Goal: Participate in discussion: Engage in conversation with other users on a specific topic

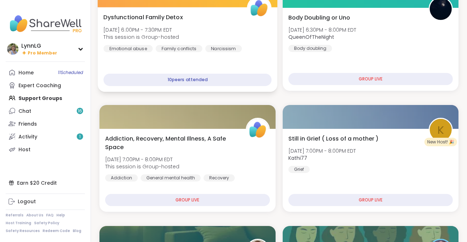
scroll to position [108, 0]
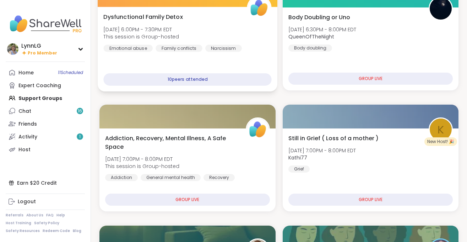
click at [227, 26] on div "Dysfunctional Family Detox [DATE] 6:00PM - 7:30PM EDT This session is Group-hos…" at bounding box center [187, 31] width 168 height 39
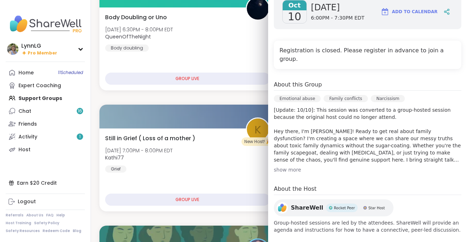
scroll to position [0, 0]
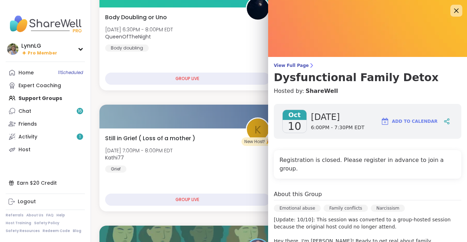
click at [458, 11] on icon at bounding box center [456, 10] width 9 height 9
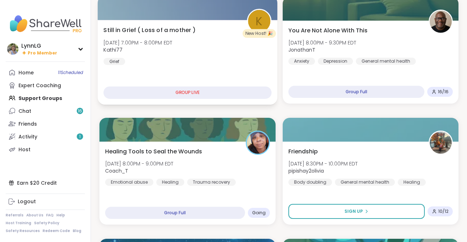
scroll to position [216, 0]
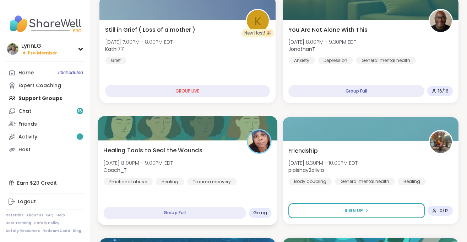
click at [227, 159] on div "Healing Tools to Seal the Wounds [DATE] 8:00PM - 9:00PM EDT Coach_T Emotional a…" at bounding box center [187, 165] width 168 height 39
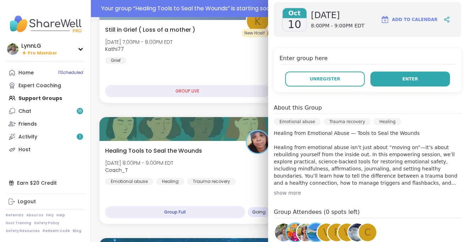
scroll to position [114, 0]
click at [411, 76] on span "Enter" at bounding box center [411, 79] width 16 height 6
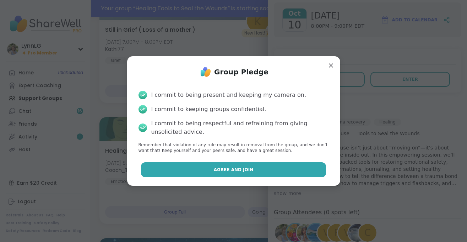
click at [225, 169] on span "Agree and Join" at bounding box center [234, 169] width 40 height 6
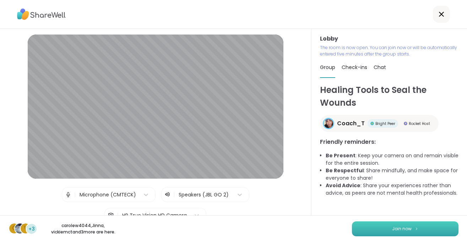
click at [409, 223] on button "Join now" at bounding box center [405, 228] width 107 height 15
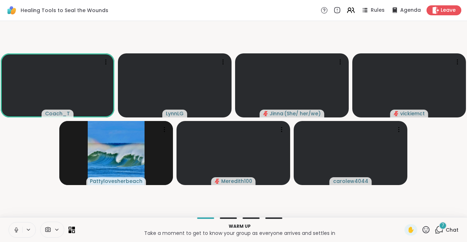
click at [18, 230] on icon at bounding box center [17, 229] width 4 height 2
click at [452, 227] on span "Chat" at bounding box center [452, 229] width 13 height 7
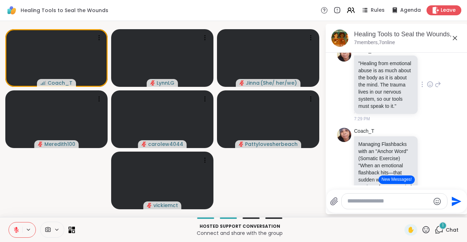
scroll to position [357, 0]
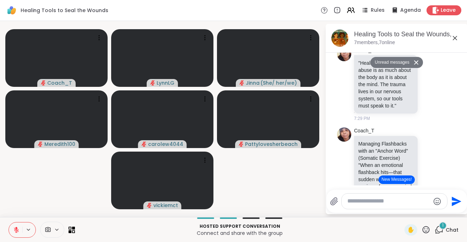
click at [17, 231] on icon at bounding box center [16, 229] width 6 height 6
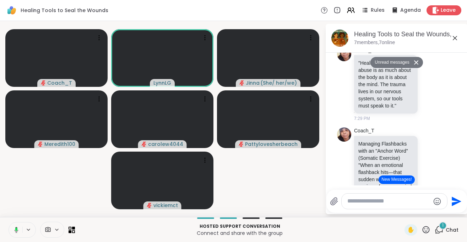
click at [15, 233] on button at bounding box center [15, 229] width 15 height 15
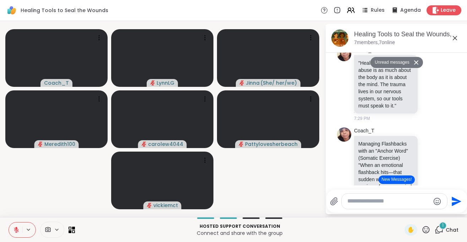
drag, startPoint x: 18, startPoint y: 233, endPoint x: 26, endPoint y: 213, distance: 21.8
click at [18, 233] on button at bounding box center [16, 229] width 14 height 15
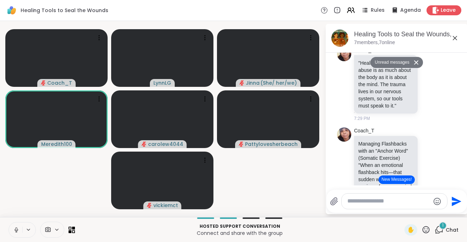
drag, startPoint x: 14, startPoint y: 232, endPoint x: 20, endPoint y: 227, distance: 8.1
click at [15, 232] on icon at bounding box center [16, 229] width 6 height 6
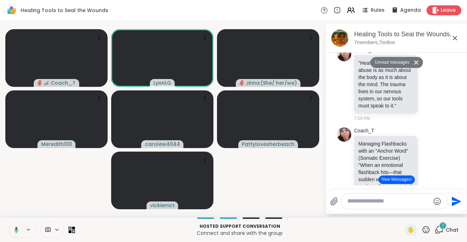
click at [15, 233] on button at bounding box center [15, 229] width 15 height 15
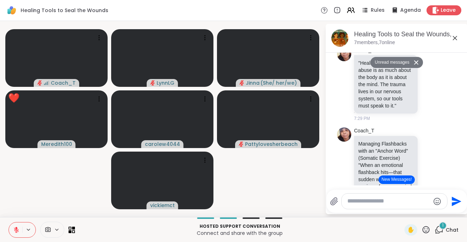
click at [14, 231] on icon at bounding box center [16, 229] width 6 height 6
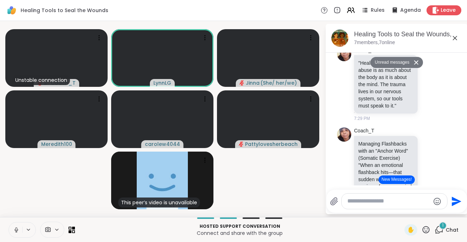
click at [17, 233] on button at bounding box center [16, 229] width 14 height 15
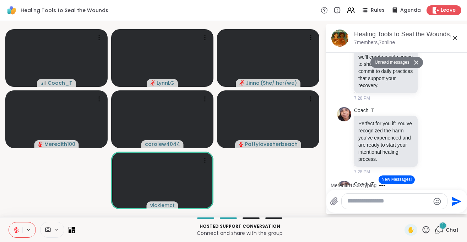
scroll to position [223, 0]
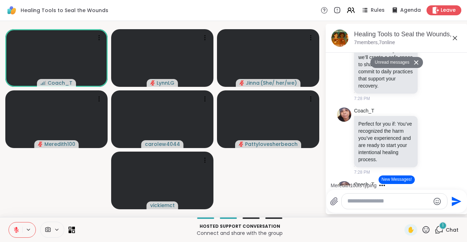
click at [395, 201] on textarea "Type your message" at bounding box center [388, 200] width 83 height 7
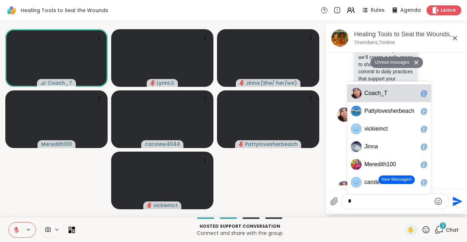
click at [392, 93] on span "C o a c h _ T" at bounding box center [391, 93] width 53 height 7
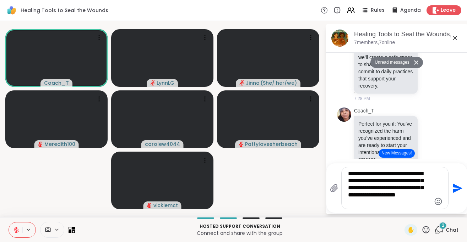
type textarea "**********"
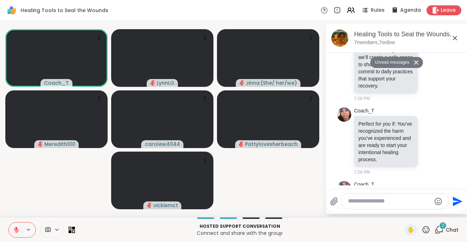
scroll to position [808, 0]
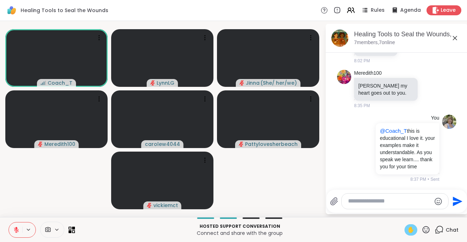
click at [408, 231] on span "✋" at bounding box center [411, 229] width 7 height 9
click at [17, 232] on icon at bounding box center [16, 229] width 6 height 6
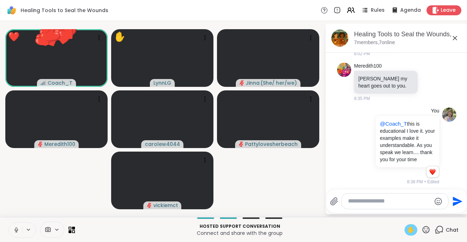
scroll to position [818, 0]
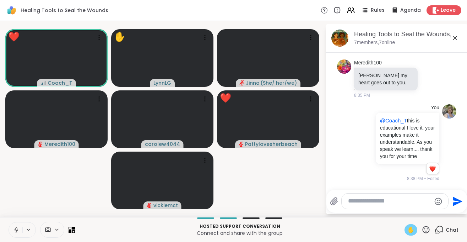
click at [16, 231] on icon at bounding box center [17, 229] width 4 height 2
click at [414, 228] on span "✋" at bounding box center [411, 229] width 7 height 9
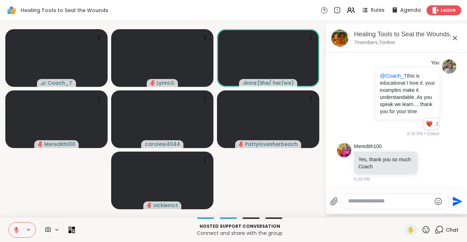
scroll to position [873, 0]
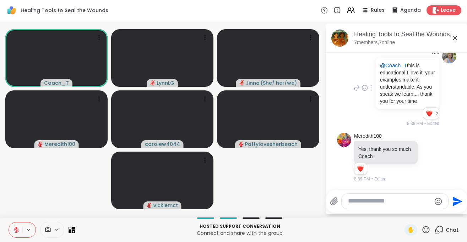
drag, startPoint x: 418, startPoint y: 102, endPoint x: 408, endPoint y: 61, distance: 42.5
click at [408, 61] on div "@Coach_T this is educational I love it. your examples make it understandable. A…" at bounding box center [408, 83] width 64 height 51
copy p "his is educational I love it. your examples make it understandable. As you spea…"
click at [360, 77] on div "You @Coach_T this is educational I love it. your examples make it understandabl…" at bounding box center [395, 88] width 87 height 78
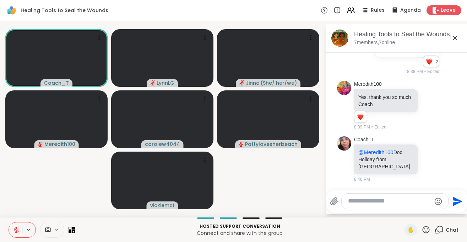
scroll to position [928, 0]
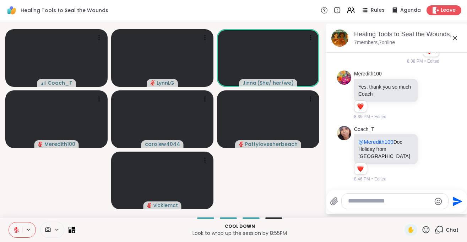
drag, startPoint x: 17, startPoint y: 228, endPoint x: 42, endPoint y: 198, distance: 38.8
click at [17, 228] on icon at bounding box center [16, 227] width 2 height 3
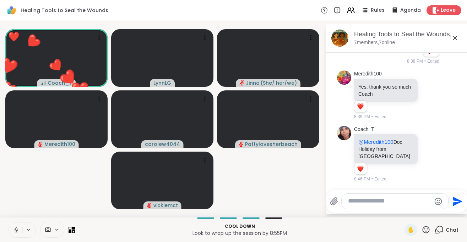
click at [164, 229] on p "Look to wrap up the session by 8:55PM" at bounding box center [239, 232] width 321 height 7
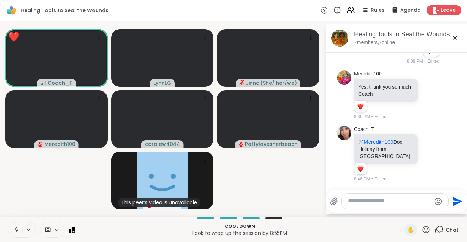
click at [17, 235] on button at bounding box center [16, 229] width 14 height 15
click at [362, 200] on textarea "Type your message" at bounding box center [389, 200] width 83 height 7
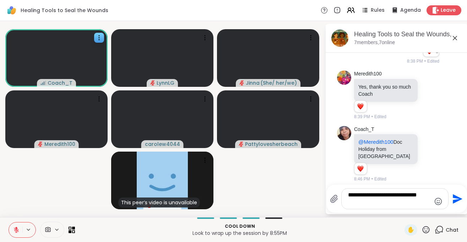
type textarea "**********"
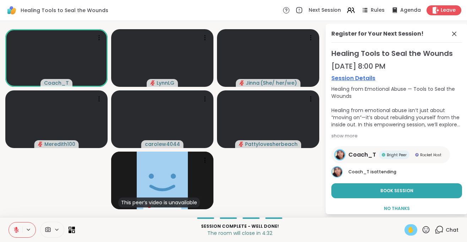
click at [415, 233] on span "✋" at bounding box center [411, 229] width 7 height 9
click at [179, 233] on p "The room will close in 4:24" at bounding box center [239, 232] width 321 height 7
click at [16, 231] on icon at bounding box center [16, 229] width 5 height 5
drag, startPoint x: 18, startPoint y: 231, endPoint x: 50, endPoint y: 211, distance: 37.5
click at [18, 231] on icon at bounding box center [16, 229] width 6 height 6
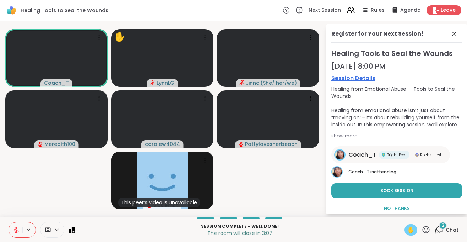
click at [14, 233] on button at bounding box center [16, 229] width 14 height 15
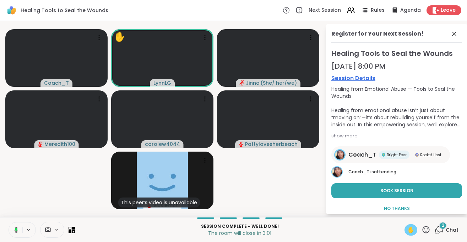
click at [411, 230] on span "✋" at bounding box center [411, 229] width 7 height 9
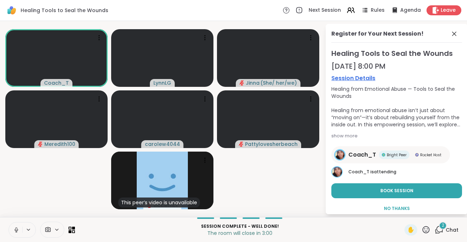
click at [15, 231] on icon at bounding box center [16, 229] width 6 height 6
drag, startPoint x: 18, startPoint y: 231, endPoint x: 21, endPoint y: 234, distance: 4.6
click at [21, 234] on button at bounding box center [16, 229] width 14 height 15
click at [18, 234] on button at bounding box center [16, 229] width 14 height 15
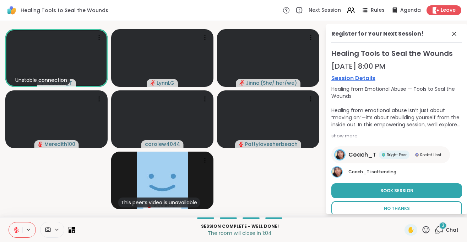
click at [399, 210] on span "No Thanks" at bounding box center [397, 208] width 26 height 6
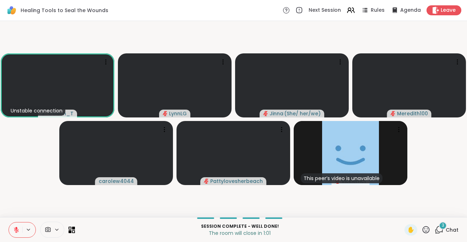
click at [16, 231] on icon at bounding box center [16, 229] width 5 height 5
click at [15, 232] on icon at bounding box center [16, 229] width 6 height 6
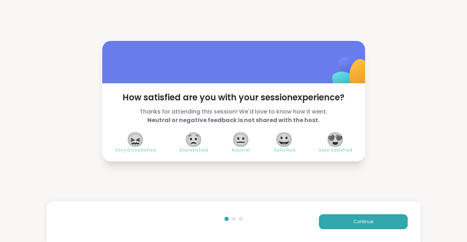
click at [334, 140] on span "😍" at bounding box center [336, 139] width 18 height 13
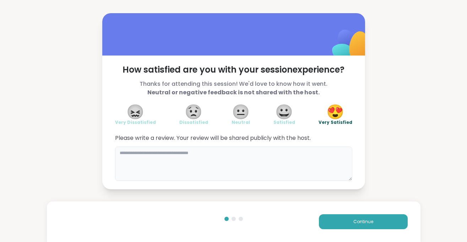
click at [150, 156] on textarea at bounding box center [233, 163] width 237 height 34
click at [152, 161] on textarea "To enrich screen reader interactions, please activate Accessibility in Grammarl…" at bounding box center [233, 163] width 237 height 34
paste textarea "**********"
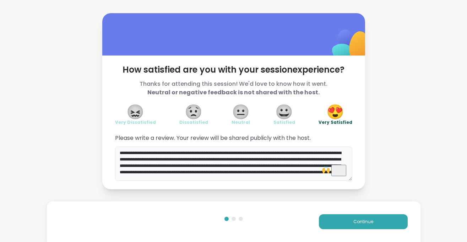
scroll to position [4, 0]
click at [222, 162] on textarea "**********" at bounding box center [233, 163] width 237 height 34
click at [219, 172] on span "," at bounding box center [217, 169] width 1 height 6
drag, startPoint x: 199, startPoint y: 152, endPoint x: 346, endPoint y: 163, distance: 146.8
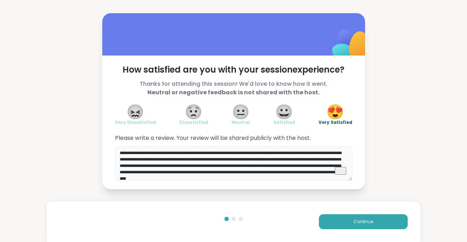
click at [346, 163] on textarea "**********" at bounding box center [233, 163] width 237 height 34
click at [301, 178] on textarea "**********" at bounding box center [233, 163] width 237 height 34
drag, startPoint x: 120, startPoint y: 153, endPoint x: 336, endPoint y: 179, distance: 217.2
click at [336, 179] on textarea "**********" at bounding box center [233, 163] width 237 height 34
type textarea "*"
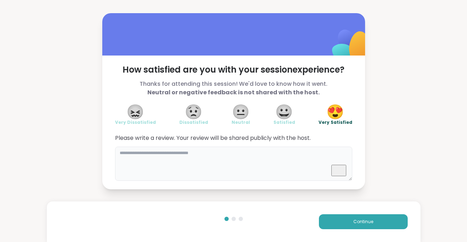
click at [128, 156] on textarea "To enrich screen reader interactions, please activate Accessibility in Grammarl…" at bounding box center [233, 163] width 237 height 34
paste textarea "**********"
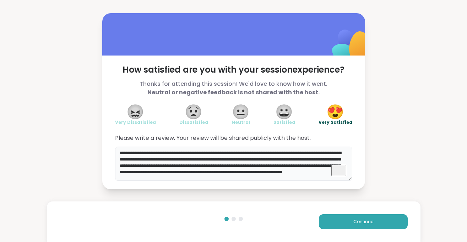
scroll to position [1, 0]
click at [292, 158] on textarea "**********" at bounding box center [233, 163] width 237 height 34
click at [278, 166] on span "breathing" at bounding box center [277, 165] width 24 height 6
click at [143, 165] on textarea "**********" at bounding box center [233, 163] width 237 height 34
click at [146, 175] on span "but" at bounding box center [147, 172] width 8 height 6
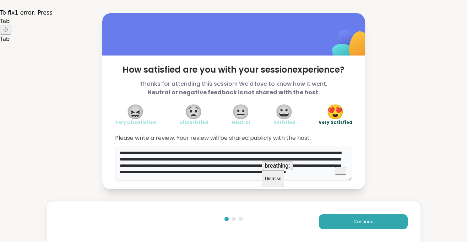
click at [276, 168] on span "breathing" at bounding box center [277, 165] width 24 height 6
click at [237, 178] on textarea "**********" at bounding box center [233, 163] width 237 height 34
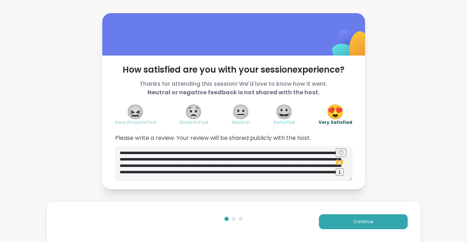
click at [341, 171] on div "1" at bounding box center [340, 171] width 2 height 5
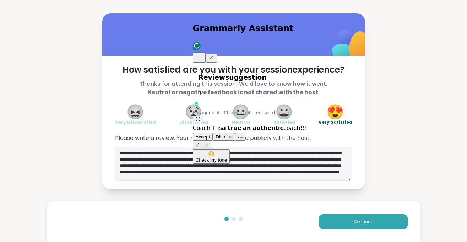
click at [206, 134] on span "Accept" at bounding box center [203, 136] width 15 height 5
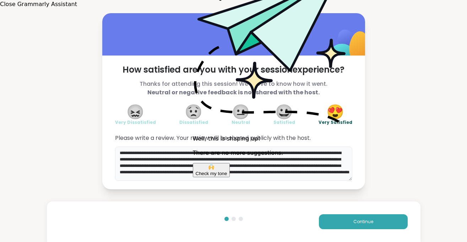
type textarea "**********"
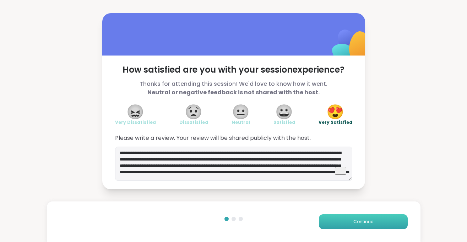
click at [359, 221] on span "Continue" at bounding box center [364, 221] width 20 height 6
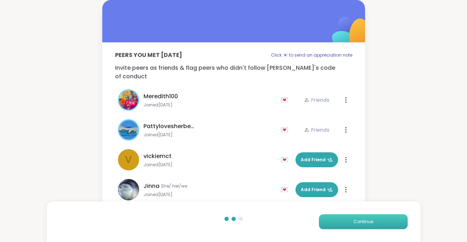
click at [359, 221] on span "Continue" at bounding box center [364, 221] width 20 height 6
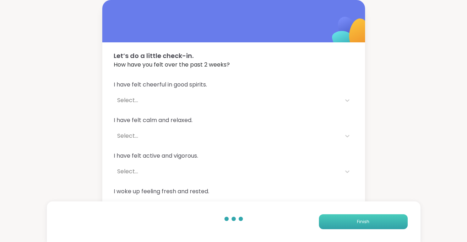
click at [359, 221] on span "Finish" at bounding box center [363, 221] width 12 height 6
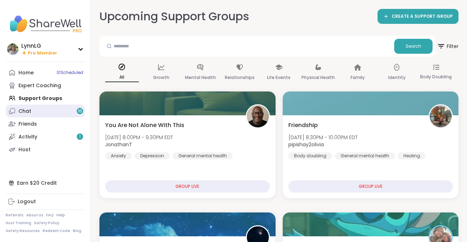
click at [25, 110] on div "Chat 16" at bounding box center [24, 111] width 13 height 7
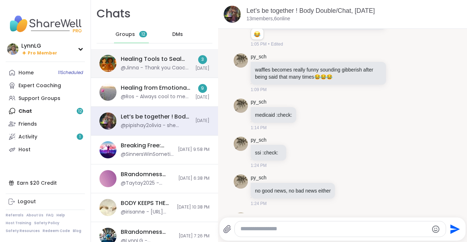
scroll to position [670, 0]
click at [170, 55] on div "Healing Tools to Seal the Wounds, [DATE]" at bounding box center [156, 59] width 70 height 8
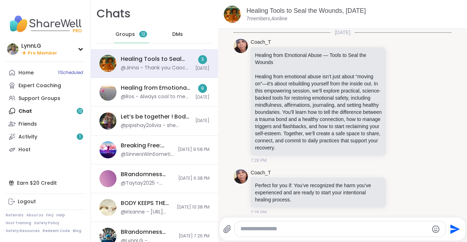
scroll to position [734, 0]
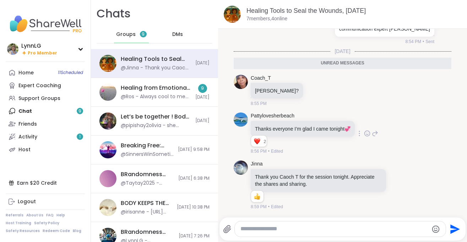
click at [377, 133] on icon at bounding box center [375, 133] width 6 height 9
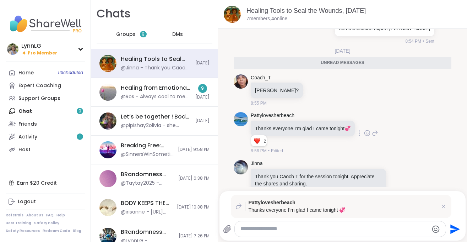
scroll to position [735, 0]
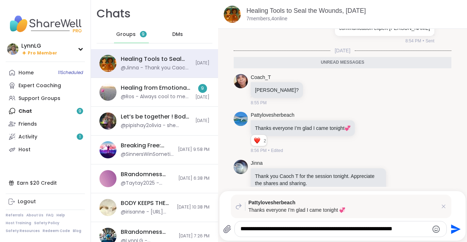
drag, startPoint x: 416, startPoint y: 229, endPoint x: 222, endPoint y: 242, distance: 194.8
click at [241, 232] on textarea "**********" at bounding box center [335, 228] width 188 height 7
type textarea "**********"
click at [333, 230] on textarea "**********" at bounding box center [335, 228] width 188 height 7
drag, startPoint x: 412, startPoint y: 228, endPoint x: 227, endPoint y: 227, distance: 184.8
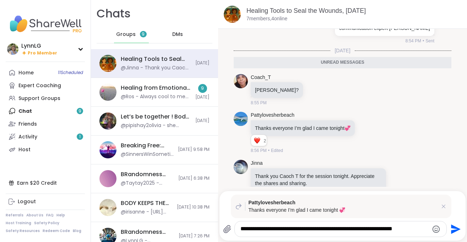
click at [241, 227] on textarea "**********" at bounding box center [335, 228] width 188 height 7
click at [454, 227] on icon "Send" at bounding box center [456, 229] width 10 height 10
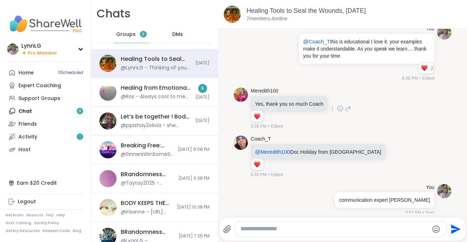
scroll to position [564, 0]
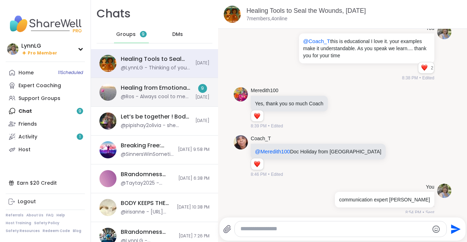
click at [173, 88] on div "Healing from Emotional Abuse, [DATE]" at bounding box center [156, 88] width 70 height 8
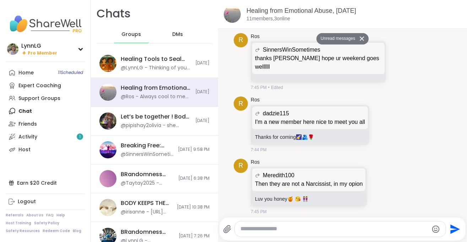
scroll to position [1436, 0]
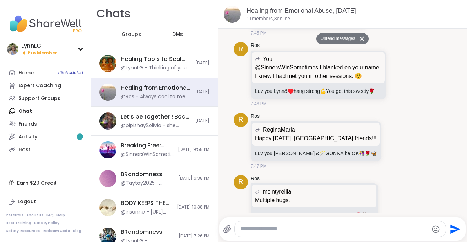
click at [327, 36] on button "Unread messages" at bounding box center [337, 38] width 41 height 11
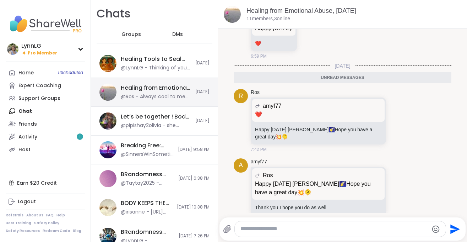
click at [172, 90] on div "Healing from Emotional Abuse, [DATE]" at bounding box center [156, 88] width 70 height 8
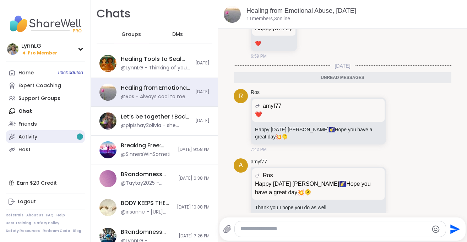
click at [37, 137] on div "Activity 1" at bounding box center [27, 136] width 19 height 7
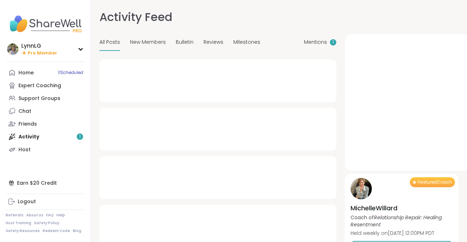
type textarea "*"
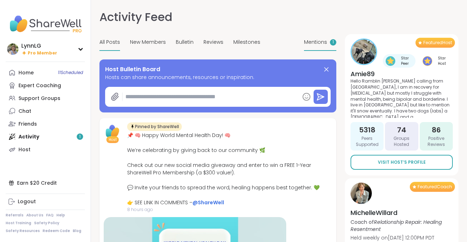
click at [317, 39] on span "Mentions" at bounding box center [315, 41] width 23 height 7
